Goal: Book appointment/travel/reservation

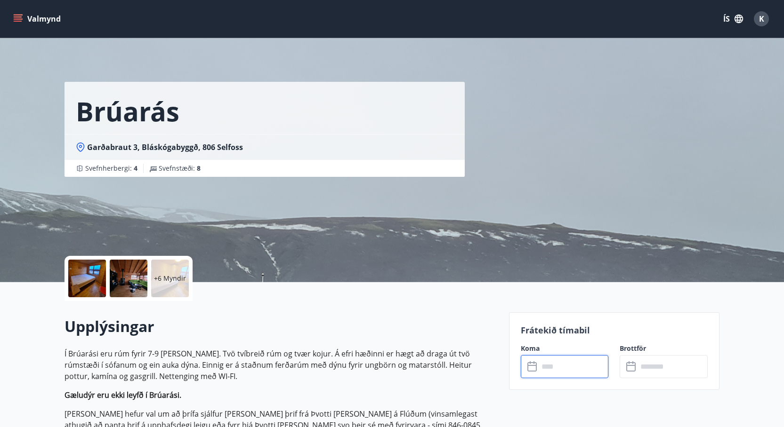
scroll to position [207, 0]
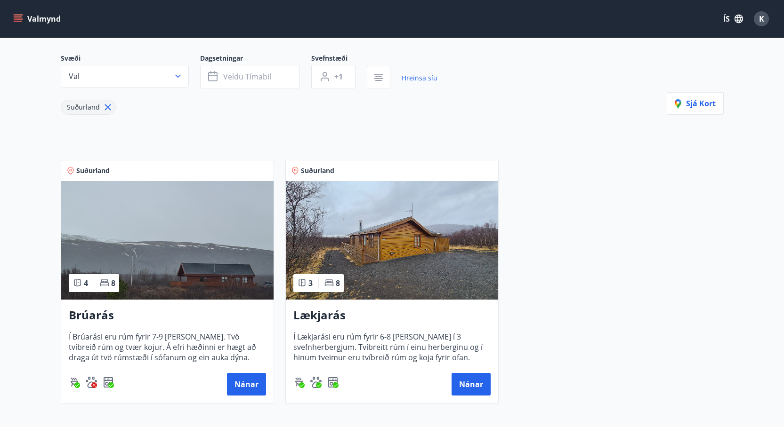
scroll to position [102, 0]
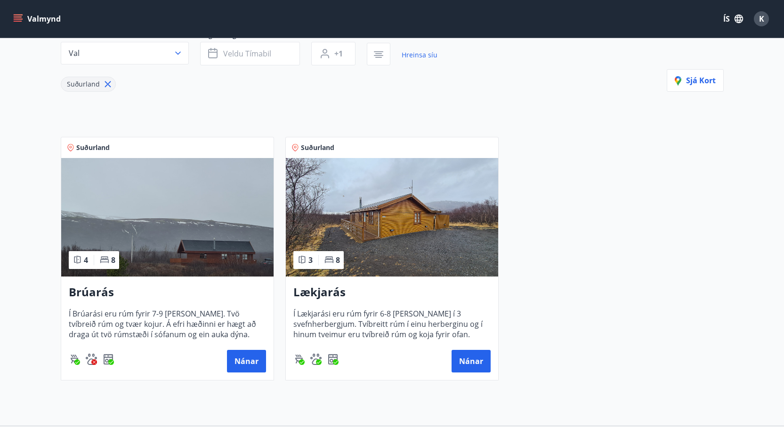
click at [364, 270] on img at bounding box center [392, 217] width 212 height 119
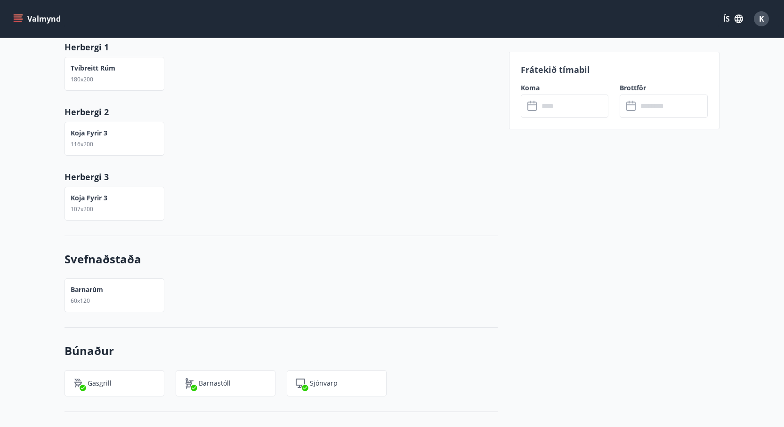
scroll to position [769, 0]
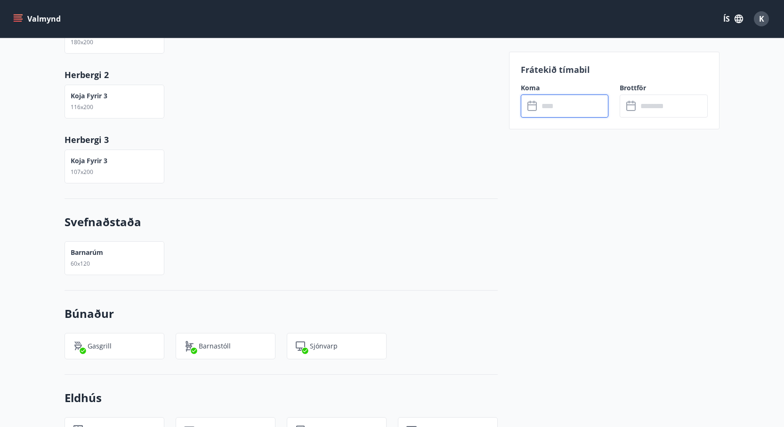
click at [560, 108] on input "text" at bounding box center [573, 106] width 70 height 23
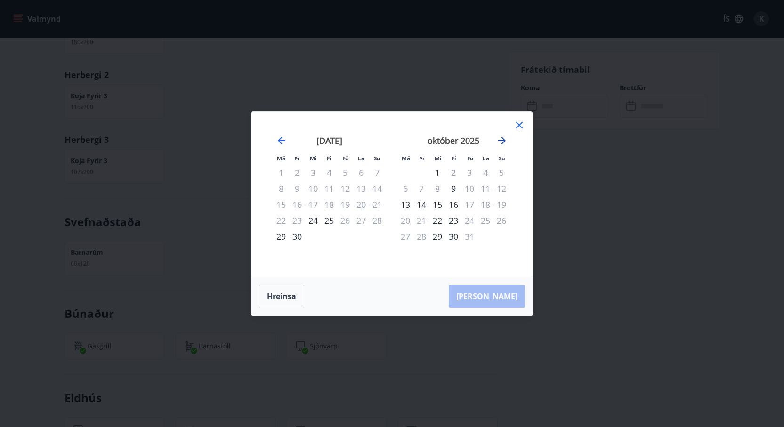
click at [507, 141] on icon "Move forward to switch to the next month." at bounding box center [501, 140] width 11 height 11
click at [521, 126] on icon at bounding box center [518, 125] width 11 height 11
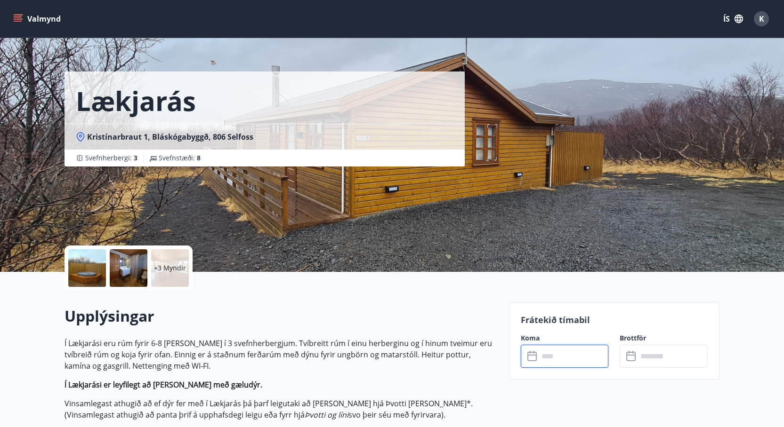
scroll to position [10, 0]
click at [551, 360] on input "text" at bounding box center [573, 356] width 70 height 23
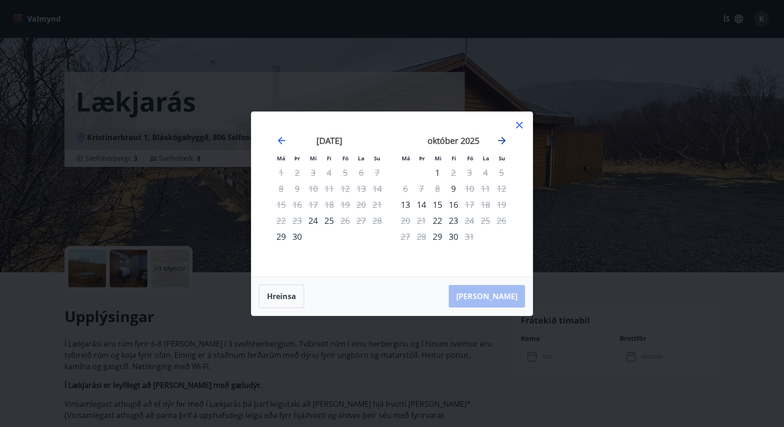
click at [499, 140] on icon "Move forward to switch to the next month." at bounding box center [501, 140] width 11 height 11
click at [467, 206] on div "14" at bounding box center [469, 205] width 16 height 16
click at [473, 206] on div "14" at bounding box center [469, 205] width 16 height 16
click at [301, 295] on button "Hreinsa" at bounding box center [281, 297] width 45 height 24
click at [488, 205] on div "15" at bounding box center [485, 205] width 16 height 16
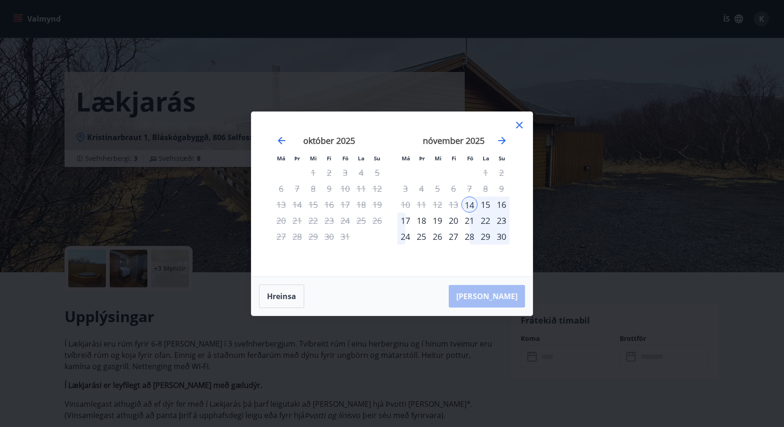
click at [482, 207] on div "15" at bounding box center [485, 205] width 16 height 16
